Goal: Information Seeking & Learning: Learn about a topic

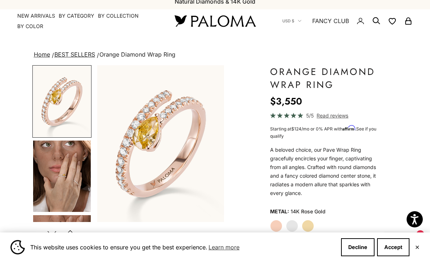
scroll to position [16, 0]
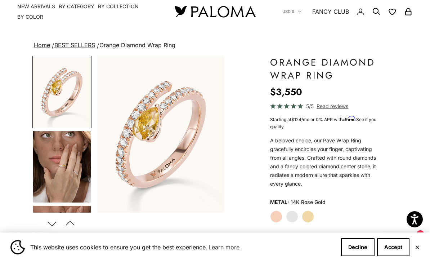
click at [356, 256] on button "Decline" at bounding box center [358, 247] width 34 height 18
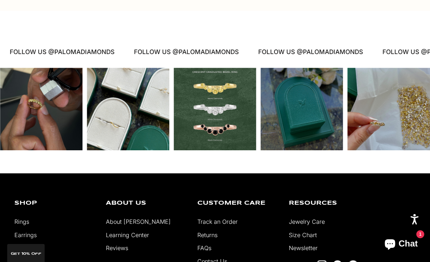
scroll to position [1480, 0]
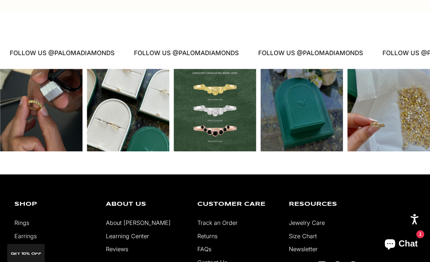
click at [126, 219] on link "About [PERSON_NAME]" at bounding box center [138, 222] width 65 height 7
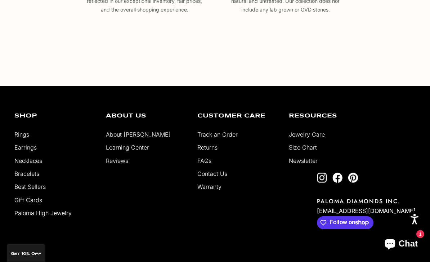
scroll to position [1229, 0]
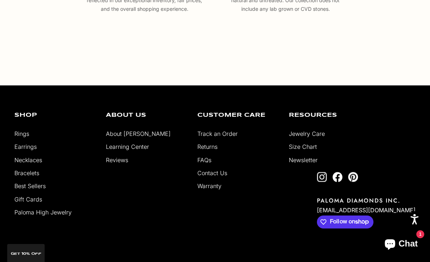
click at [206, 150] on link "Returns" at bounding box center [207, 146] width 20 height 7
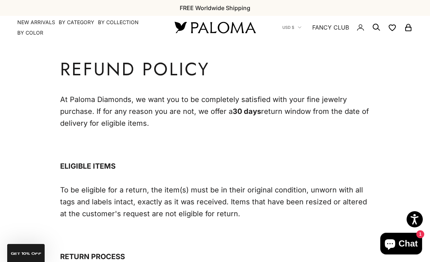
click at [41, 19] on link "NEW ARRIVALS" at bounding box center [36, 22] width 38 height 7
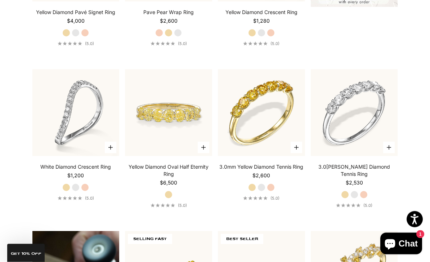
scroll to position [299, 0]
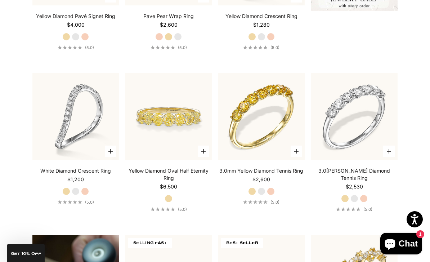
click at [349, 115] on video "#YellowGold\a#WhiteGold\a#RoseGold" at bounding box center [355, 117] width 96 height 96
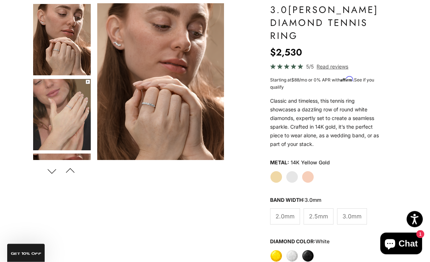
scroll to position [68, 0]
click at [53, 174] on button "Next" at bounding box center [52, 171] width 16 height 17
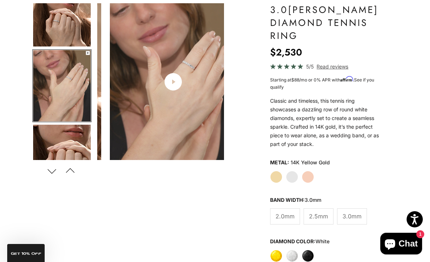
scroll to position [0, 135]
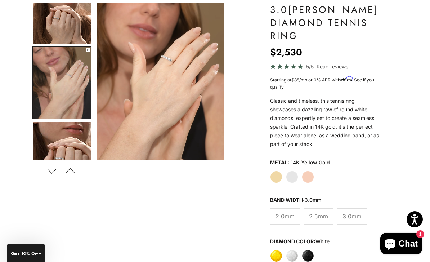
click at [52, 167] on button "Next" at bounding box center [52, 171] width 16 height 17
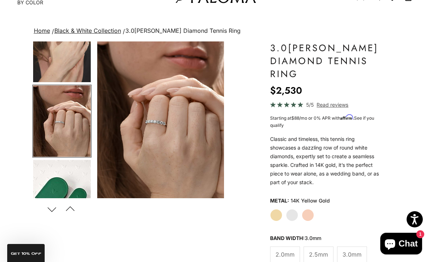
scroll to position [0, 0]
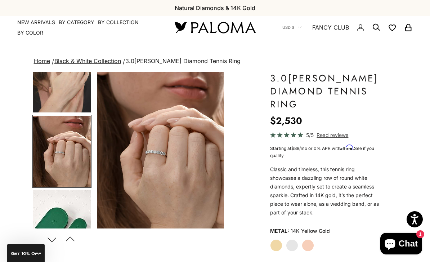
click at [80, 20] on summary "By Category" at bounding box center [77, 22] width 36 height 7
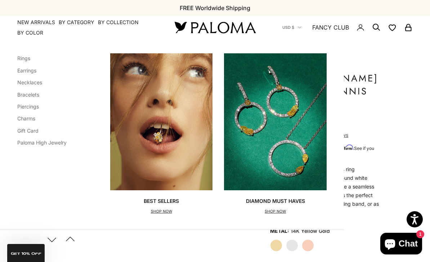
click at [27, 83] on link "Necklaces" at bounding box center [29, 82] width 25 height 6
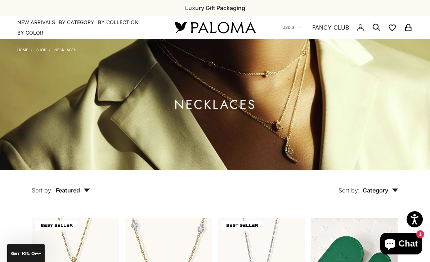
click at [66, 25] on summary "By Category" at bounding box center [77, 22] width 36 height 7
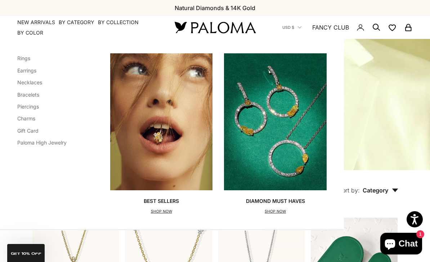
click at [26, 70] on link "Earrings" at bounding box center [26, 70] width 19 height 6
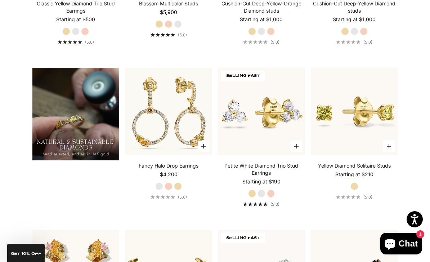
scroll to position [453, 0]
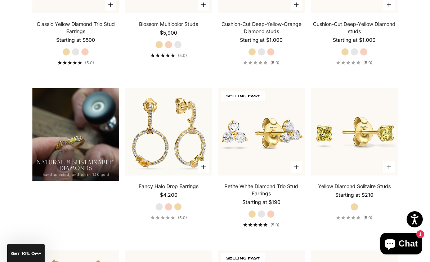
click at [245, 146] on img at bounding box center [262, 132] width 96 height 96
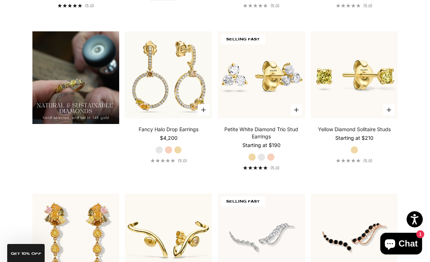
scroll to position [504, 0]
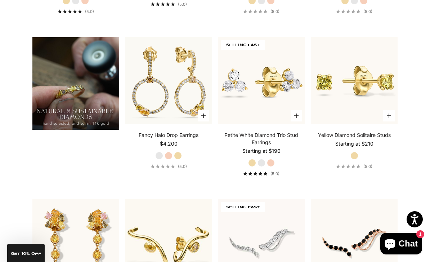
click at [246, 93] on img at bounding box center [262, 81] width 96 height 96
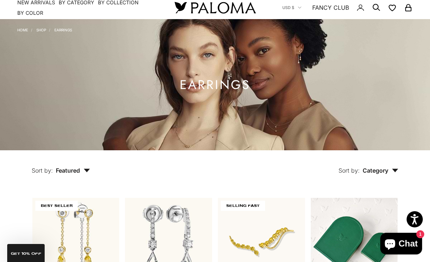
scroll to position [0, 0]
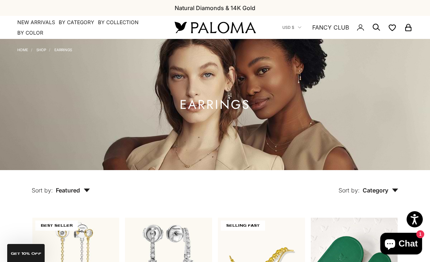
click at [25, 52] on link "Home" at bounding box center [22, 50] width 11 height 4
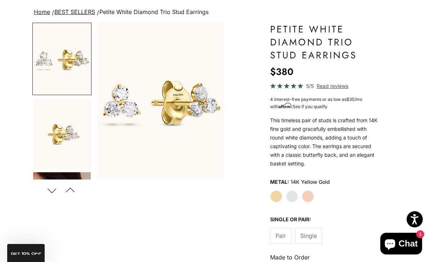
scroll to position [29, 0]
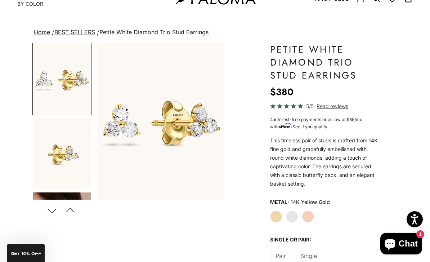
click at [328, 107] on span "Read reviews" at bounding box center [333, 106] width 32 height 8
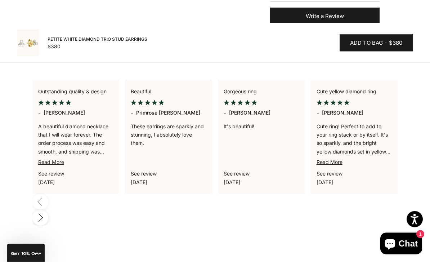
scroll to position [590, 0]
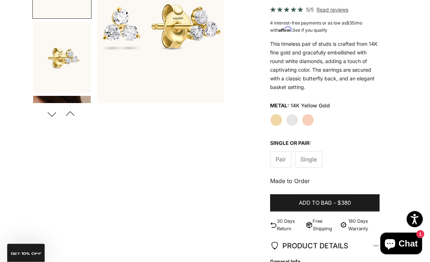
click at [52, 114] on button "Next" at bounding box center [52, 114] width 16 height 17
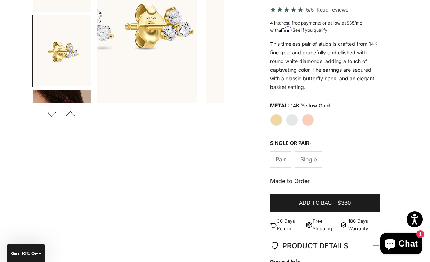
scroll to position [32, 0]
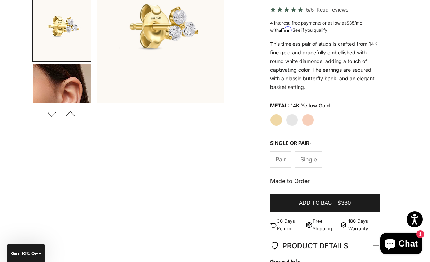
click at [54, 110] on button "Next" at bounding box center [52, 114] width 16 height 17
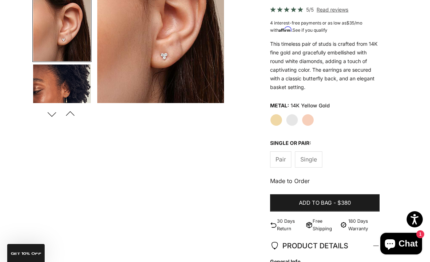
scroll to position [106, 0]
click at [53, 116] on button "Next" at bounding box center [52, 114] width 16 height 17
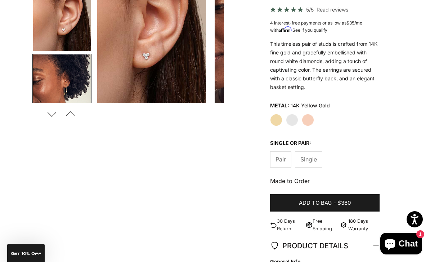
scroll to position [0, 0]
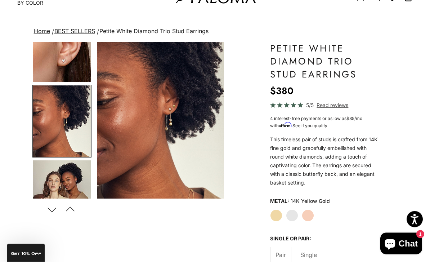
click at [52, 210] on button "Next" at bounding box center [52, 209] width 16 height 17
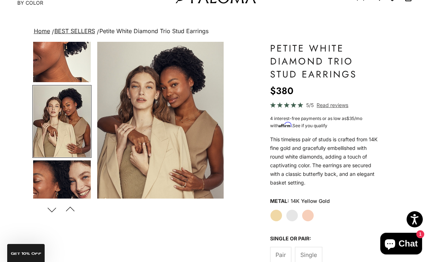
click at [53, 208] on button "Next" at bounding box center [52, 209] width 16 height 17
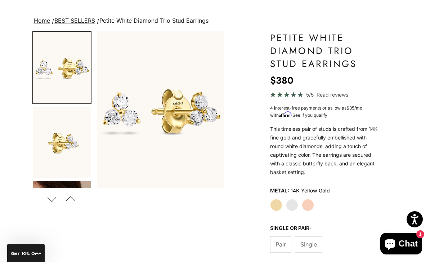
scroll to position [54, 0]
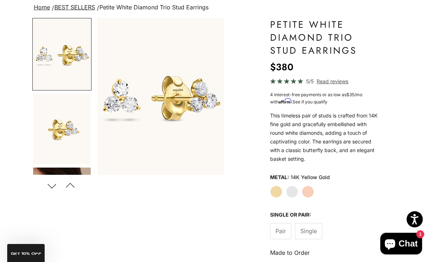
click at [292, 191] on label "White Gold" at bounding box center [292, 192] width 12 height 12
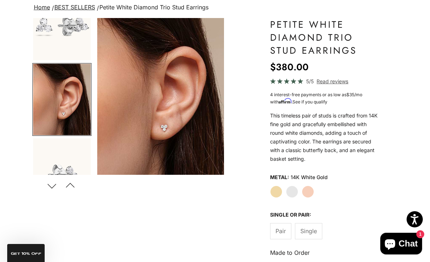
scroll to position [32, 0]
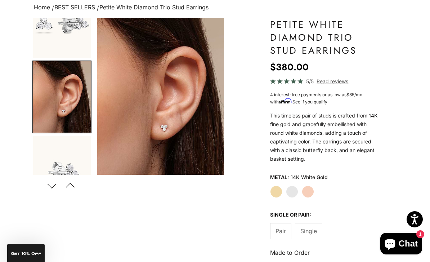
click at [310, 194] on label "Rose Gold" at bounding box center [308, 192] width 12 height 12
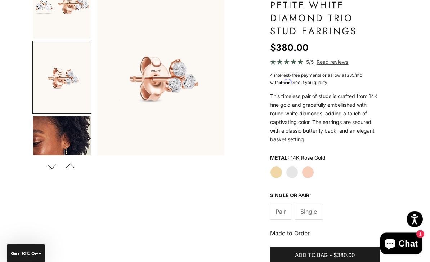
scroll to position [74, 0]
click at [309, 216] on label "Single" at bounding box center [308, 211] width 27 height 16
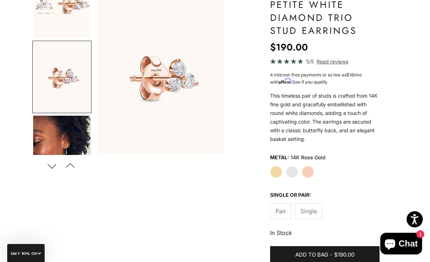
click at [280, 214] on span "Pair" at bounding box center [281, 210] width 10 height 9
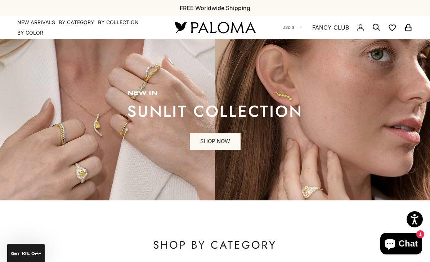
click at [75, 21] on summary "By Category" at bounding box center [77, 22] width 36 height 7
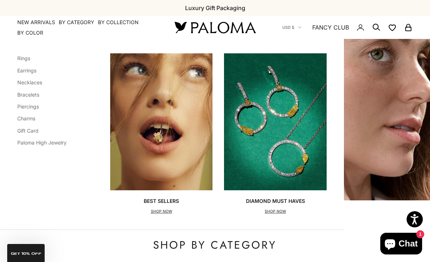
click at [28, 107] on link "Piercings" at bounding box center [28, 106] width 22 height 6
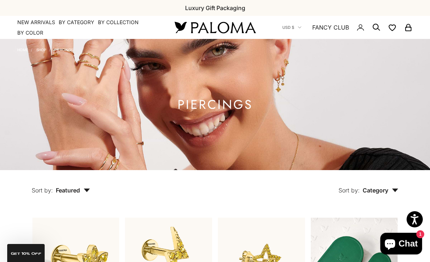
click at [77, 23] on summary "By Category" at bounding box center [77, 22] width 36 height 7
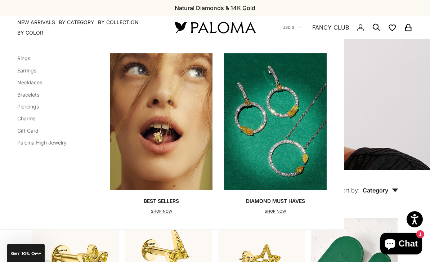
click at [26, 56] on link "Rings" at bounding box center [23, 58] width 13 height 6
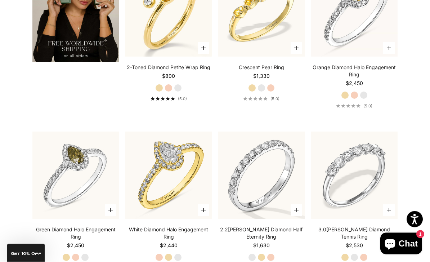
scroll to position [1192, 0]
click at [136, 262] on div "White Diamond Halo Engagement Ring Starting at $2,440 Rose Gold Yellow Gold Whi…" at bounding box center [168, 248] width 87 height 45
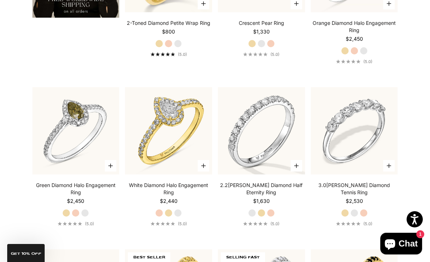
scroll to position [1232, 0]
